Goal: Task Accomplishment & Management: Use online tool/utility

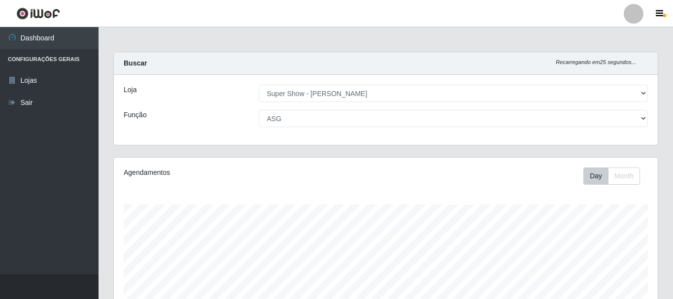
select select "120"
select select "16"
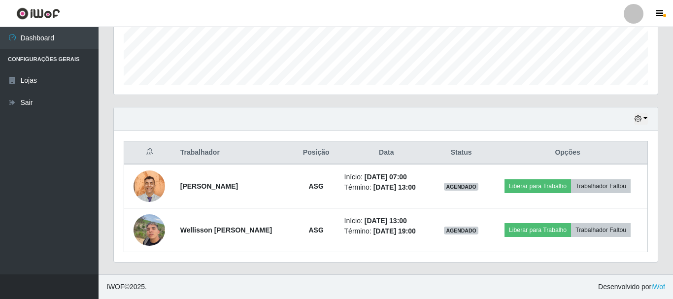
scroll to position [204, 544]
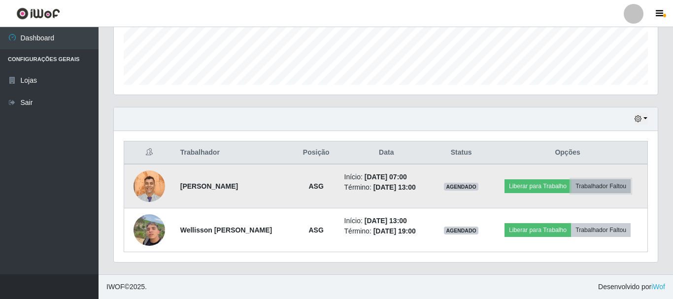
click at [601, 184] on button "Trabalhador Faltou" at bounding box center [601, 186] width 60 height 14
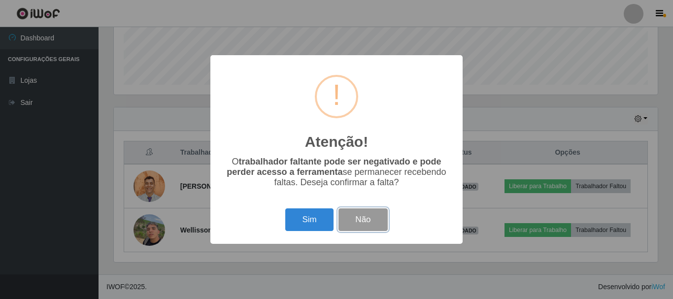
click at [374, 220] on button "Não" at bounding box center [362, 219] width 49 height 23
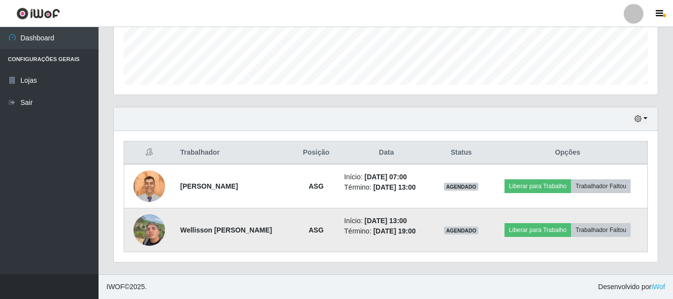
click at [151, 230] on img at bounding box center [149, 230] width 32 height 42
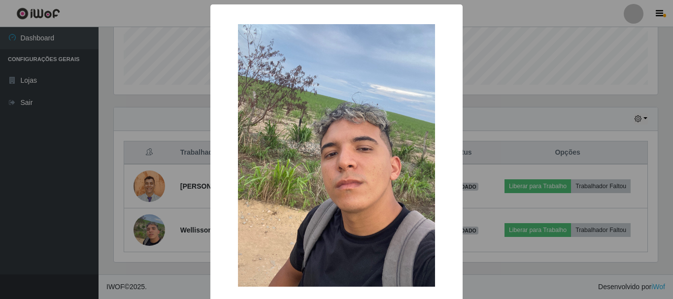
click at [153, 145] on div "× OK Cancel" at bounding box center [336, 149] width 673 height 299
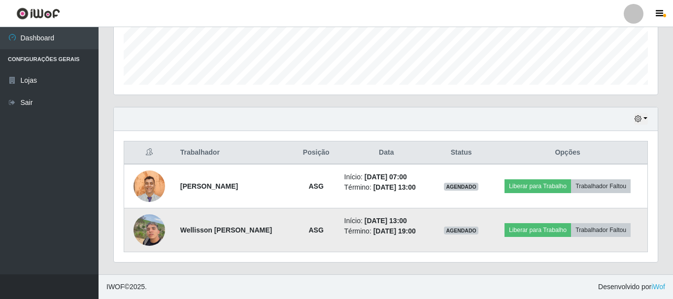
click at [143, 222] on img at bounding box center [149, 230] width 32 height 42
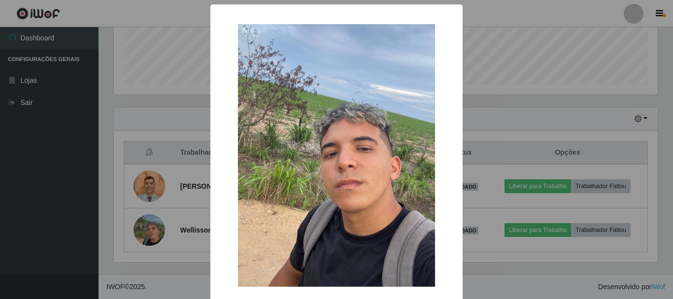
click at [105, 201] on div "× OK Cancel" at bounding box center [336, 149] width 673 height 299
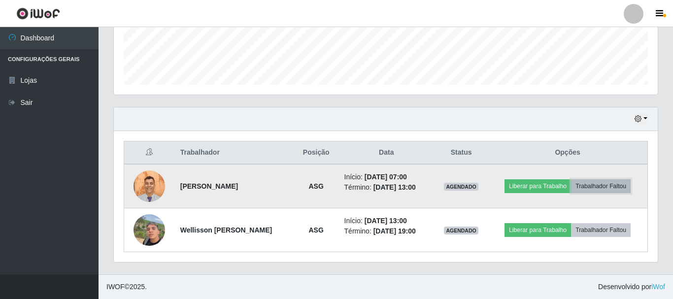
click at [592, 180] on button "Trabalhador Faltou" at bounding box center [601, 186] width 60 height 14
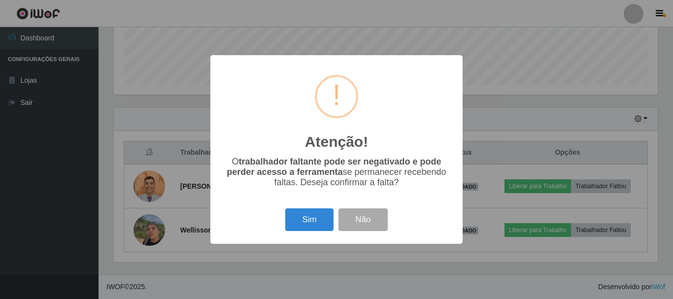
click at [296, 221] on button "Sim" at bounding box center [309, 219] width 48 height 23
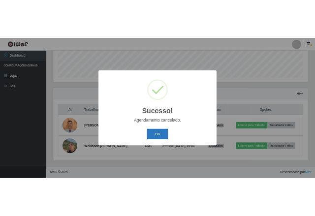
scroll to position [224, 0]
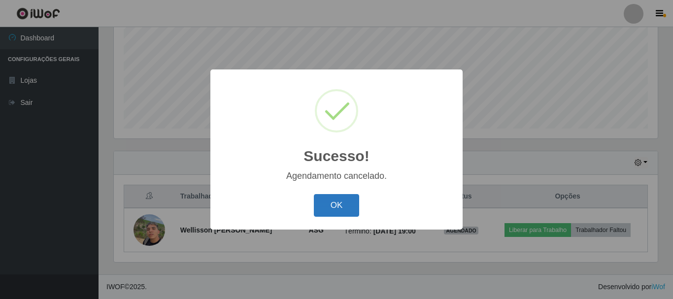
click at [350, 206] on button "OK" at bounding box center [337, 205] width 46 height 23
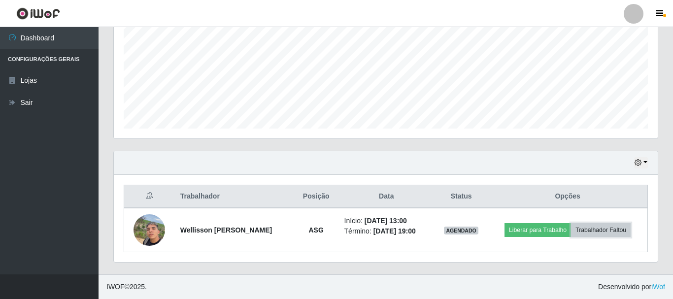
click at [571, 223] on button "Trabalhador Faltou" at bounding box center [601, 230] width 60 height 14
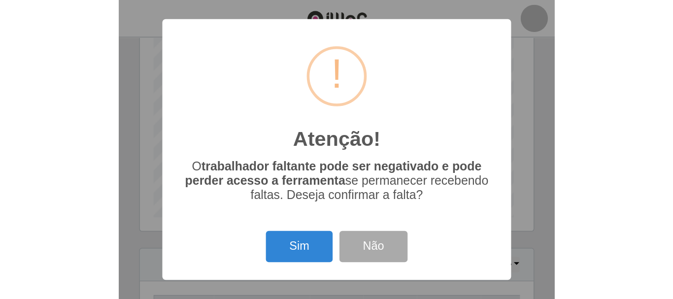
scroll to position [492157, 492077]
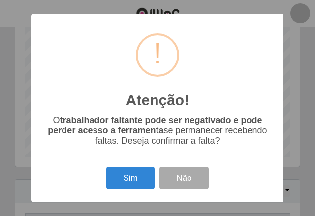
click at [232, 159] on div "Atenção! × O trabalhador faltante pode ser negativado e pode perder acesso a fe…" at bounding box center [158, 108] width 252 height 188
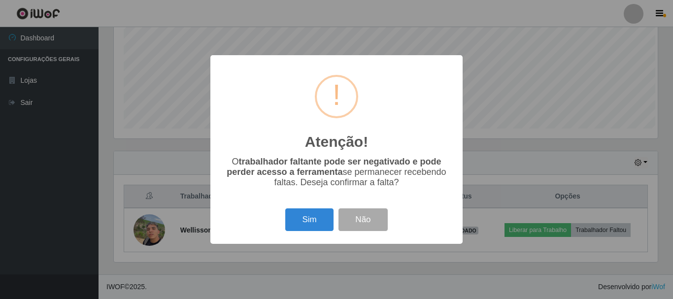
scroll to position [204, 544]
click at [347, 228] on button "Não" at bounding box center [362, 219] width 49 height 23
